Goal: Task Accomplishment & Management: Use online tool/utility

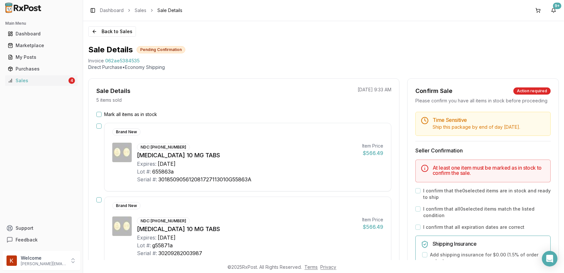
click at [99, 114] on button "Mark all items as in stock" at bounding box center [98, 114] width 5 height 5
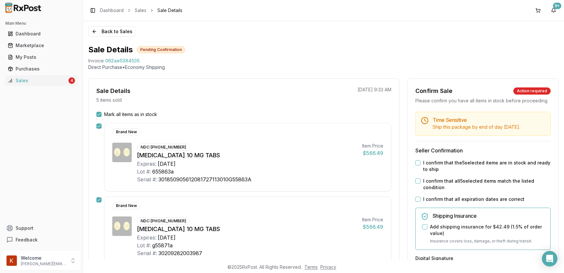
click at [419, 168] on div "I confirm that the 5 selected items are in stock and ready to ship" at bounding box center [482, 165] width 135 height 13
click at [417, 165] on button "I confirm that the 5 selected items are in stock and ready to ship" at bounding box center [417, 162] width 5 height 5
click at [416, 183] on button "I confirm that all 5 selected items match the listed condition" at bounding box center [417, 180] width 5 height 5
click at [419, 202] on div "I confirm that all expiration dates are correct" at bounding box center [482, 199] width 135 height 6
click at [415, 202] on button "I confirm that all expiration dates are correct" at bounding box center [417, 198] width 5 height 5
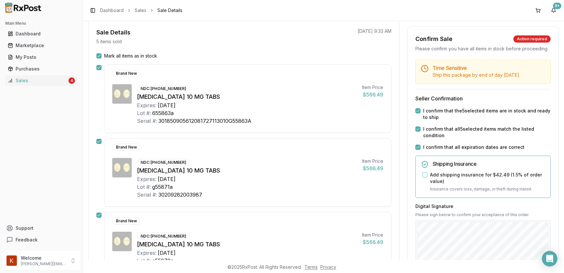
scroll to position [59, 0]
click at [423, 177] on button "Add shipping insurance for $42.49 ( 1.5 % of order value)" at bounding box center [424, 174] width 5 height 5
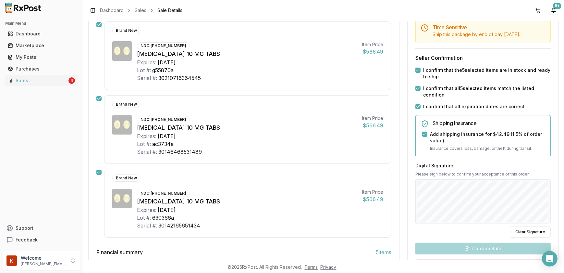
scroll to position [317, 0]
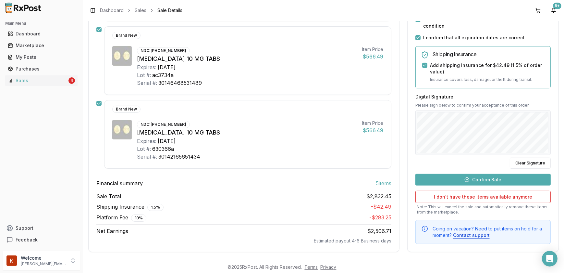
click at [487, 175] on button "Confirm Sale" at bounding box center [482, 180] width 135 height 12
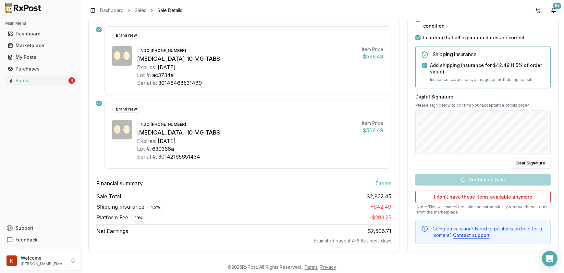
scroll to position [306, 0]
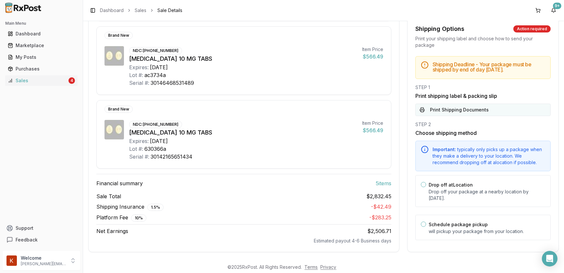
click at [462, 105] on button "Print Shipping Documents" at bounding box center [482, 110] width 135 height 12
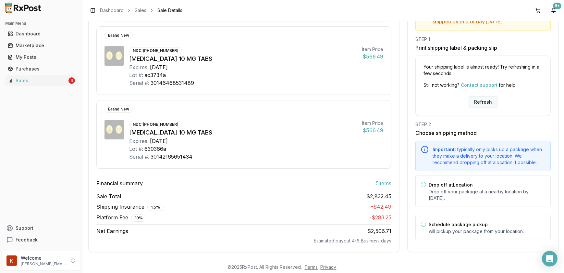
click at [485, 96] on button "Refresh" at bounding box center [483, 102] width 29 height 12
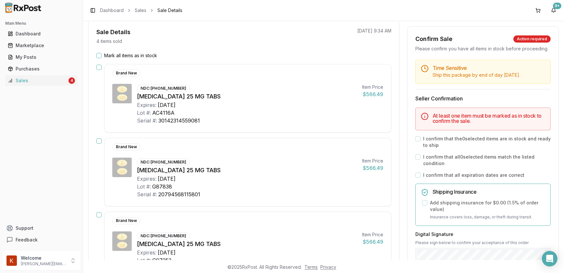
scroll to position [88, 0]
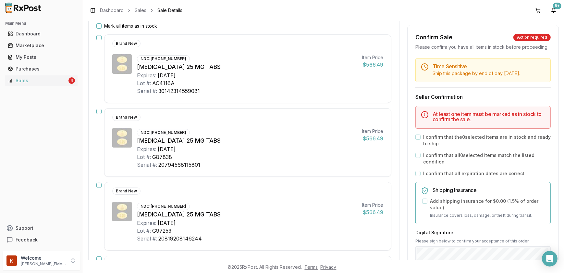
click at [99, 38] on button "button" at bounding box center [98, 37] width 5 height 5
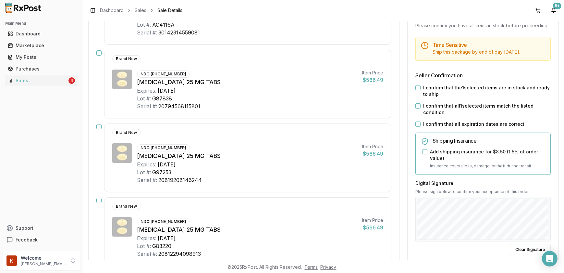
scroll to position [147, 0]
click at [96, 52] on button "button" at bounding box center [98, 52] width 5 height 5
click at [97, 124] on button "button" at bounding box center [98, 125] width 5 height 5
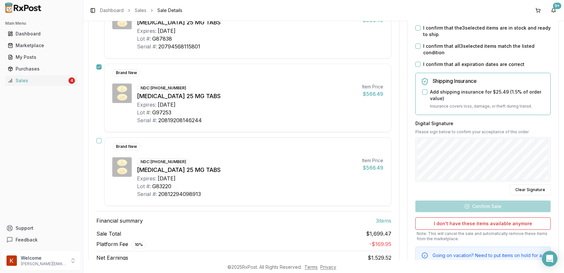
click at [99, 138] on button "button" at bounding box center [98, 140] width 5 height 5
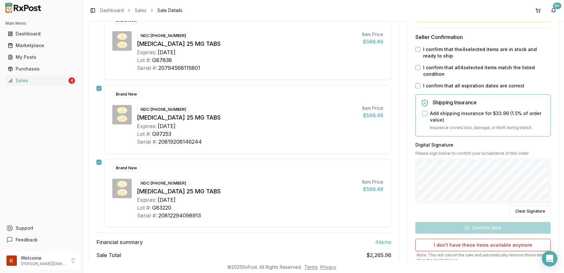
scroll to position [116, 0]
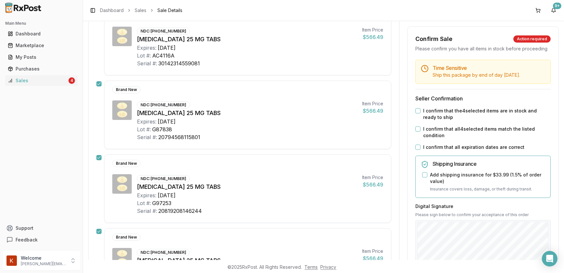
drag, startPoint x: 415, startPoint y: 116, endPoint x: 420, endPoint y: 124, distance: 8.9
click at [415, 113] on button "I confirm that the 4 selected items are in stock and ready to ship" at bounding box center [417, 110] width 5 height 5
click at [418, 131] on button "I confirm that all 4 selected items match the listed condition" at bounding box center [417, 128] width 5 height 5
click at [418, 150] on button "I confirm that all expiration dates are correct" at bounding box center [417, 146] width 5 height 5
click at [418, 179] on div "Shipping Insurance Add shipping insurance for $33.99 ( 1.5 % of order value) In…" at bounding box center [482, 176] width 135 height 42
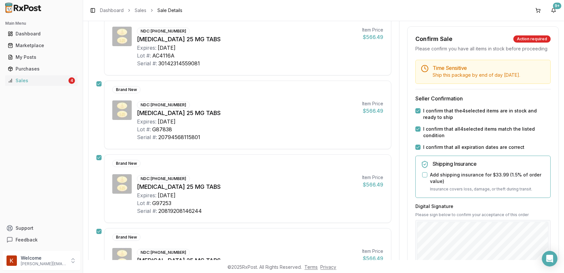
click at [422, 177] on button "Add shipping insurance for $33.99 ( 1.5 % of order value)" at bounding box center [424, 174] width 5 height 5
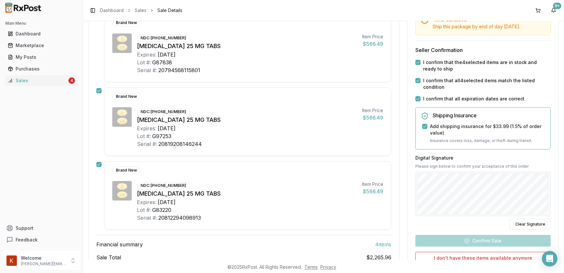
scroll to position [204, 0]
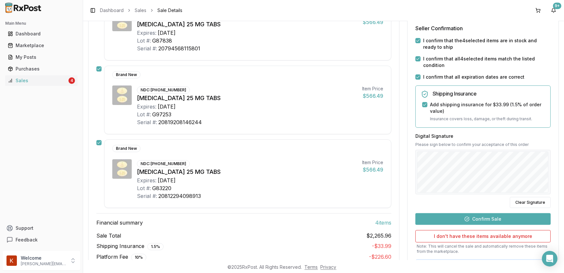
click at [464, 213] on button "Confirm Sale" at bounding box center [482, 219] width 135 height 12
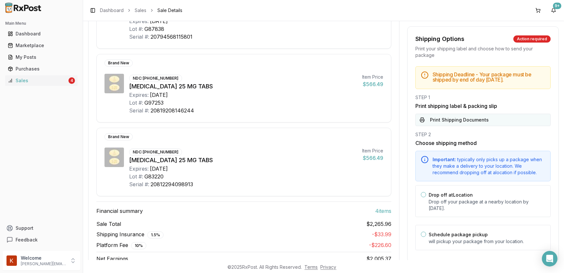
click at [454, 126] on button "Print Shipping Documents" at bounding box center [482, 120] width 135 height 12
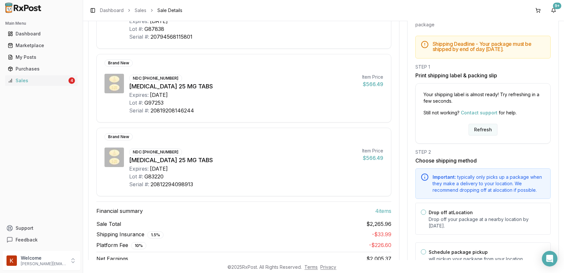
click at [480, 127] on button "Refresh" at bounding box center [483, 130] width 29 height 12
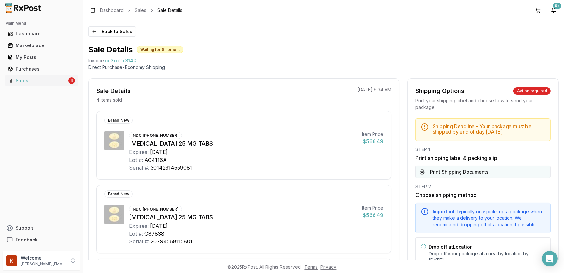
click at [452, 175] on button "Print Shipping Documents" at bounding box center [482, 172] width 135 height 12
